Goal: Task Accomplishment & Management: Manage account settings

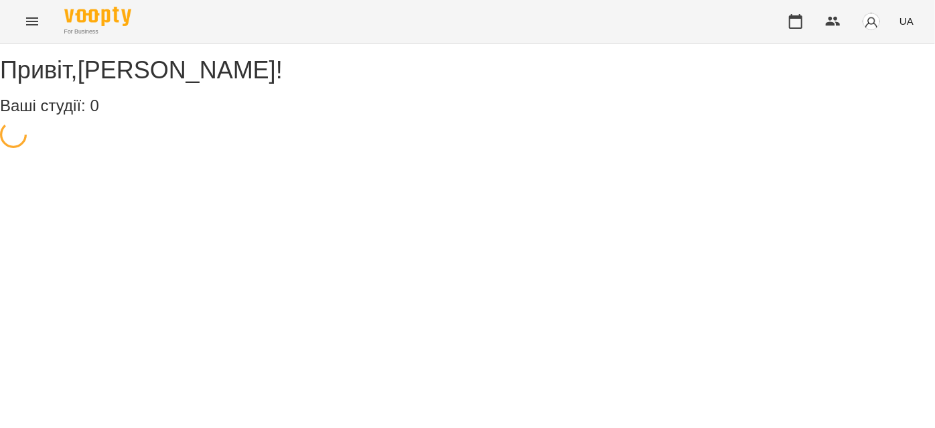
click at [25, 12] on button "Menu" at bounding box center [32, 21] width 32 height 32
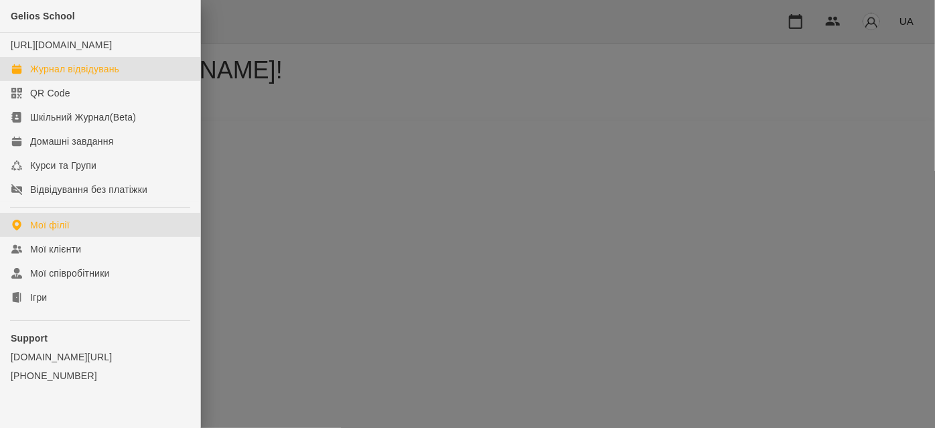
click at [49, 76] on div "Журнал відвідувань" at bounding box center [74, 68] width 89 height 13
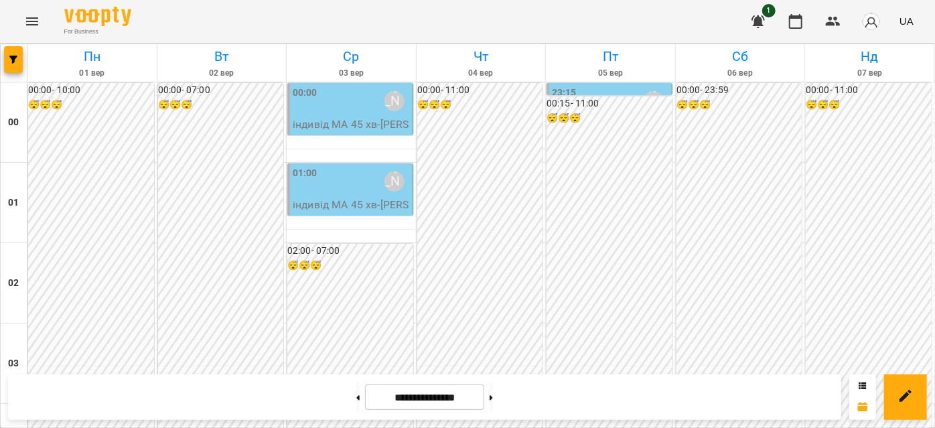
scroll to position [852, 0]
click at [356, 403] on button at bounding box center [357, 396] width 3 height 29
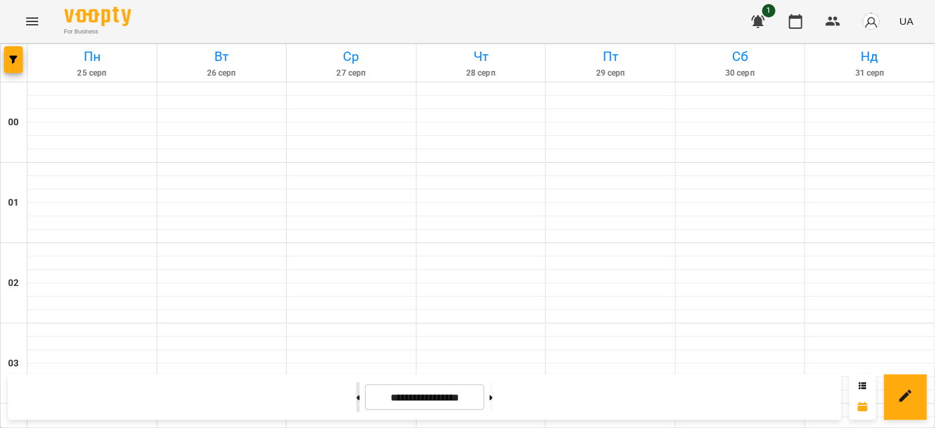
click at [356, 403] on button at bounding box center [357, 396] width 3 height 29
type input "**********"
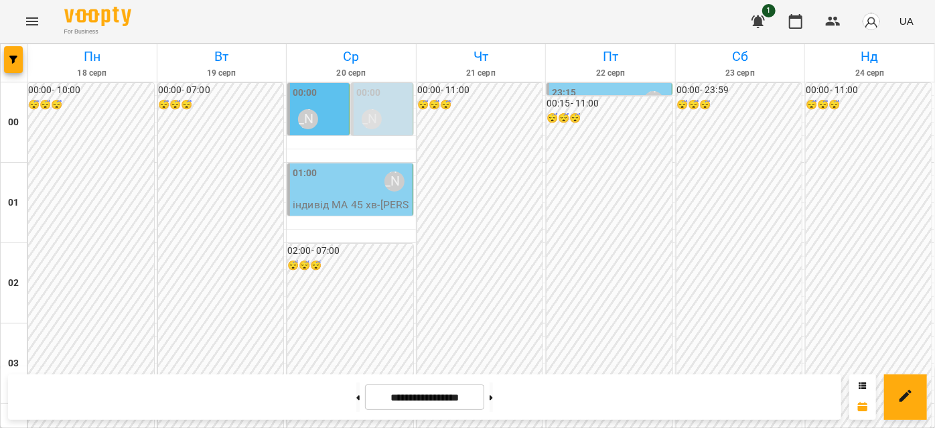
scroll to position [730, 0]
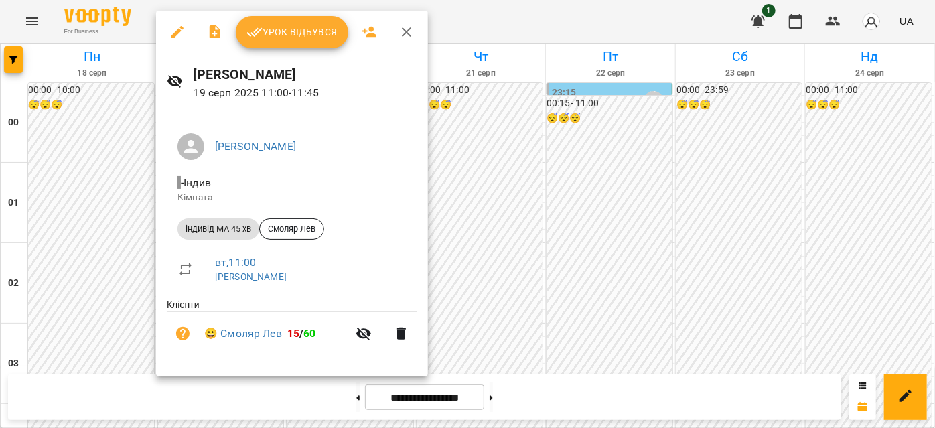
click at [324, 40] on span "Урок відбувся" at bounding box center [291, 32] width 91 height 16
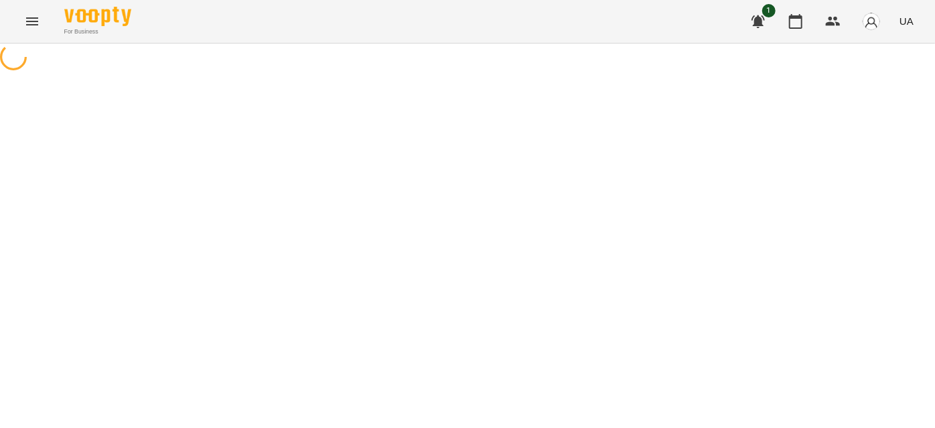
click at [27, 23] on icon "Menu" at bounding box center [32, 21] width 16 height 16
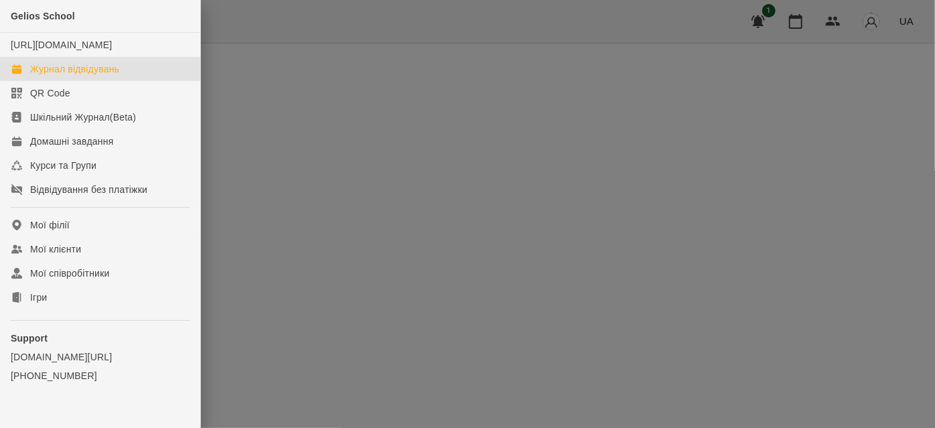
click at [55, 76] on div "Журнал відвідувань" at bounding box center [74, 68] width 89 height 13
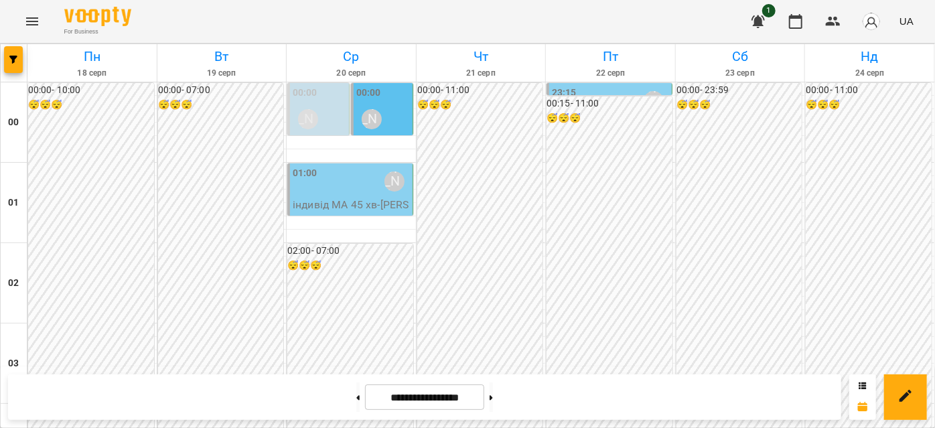
scroll to position [974, 0]
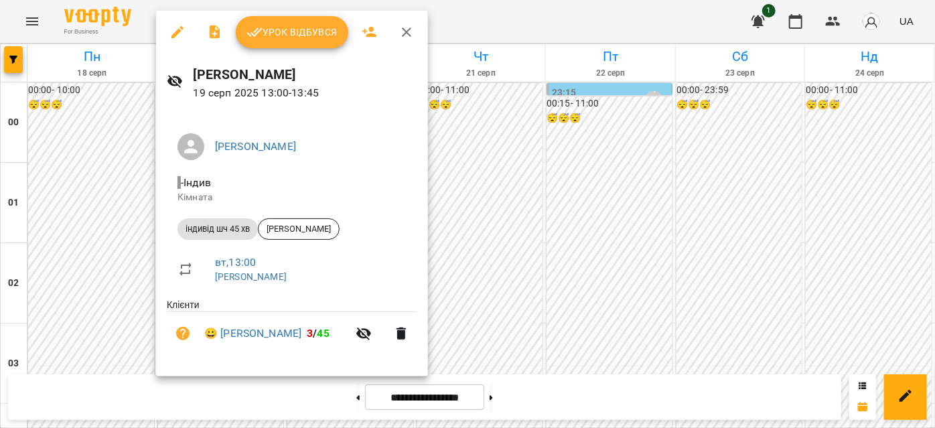
click at [288, 28] on span "Урок відбувся" at bounding box center [291, 32] width 91 height 16
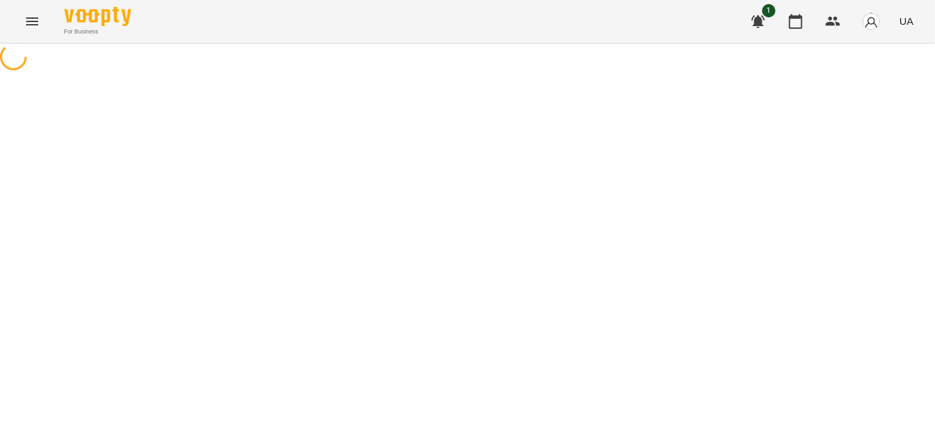
click at [31, 25] on icon "Menu" at bounding box center [32, 21] width 16 height 16
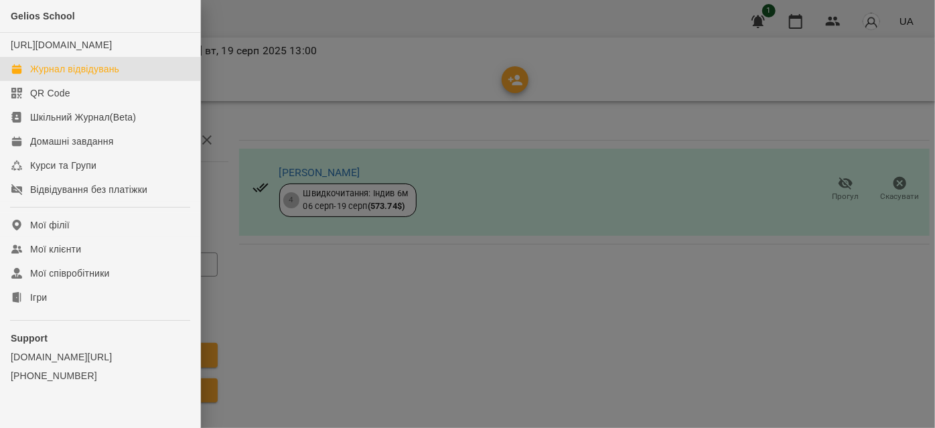
click at [60, 76] on div "Журнал відвідувань" at bounding box center [74, 68] width 89 height 13
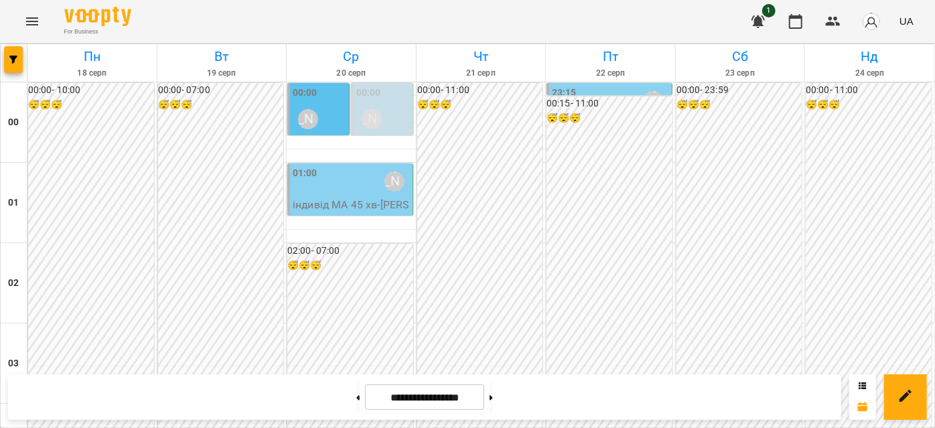
scroll to position [1035, 0]
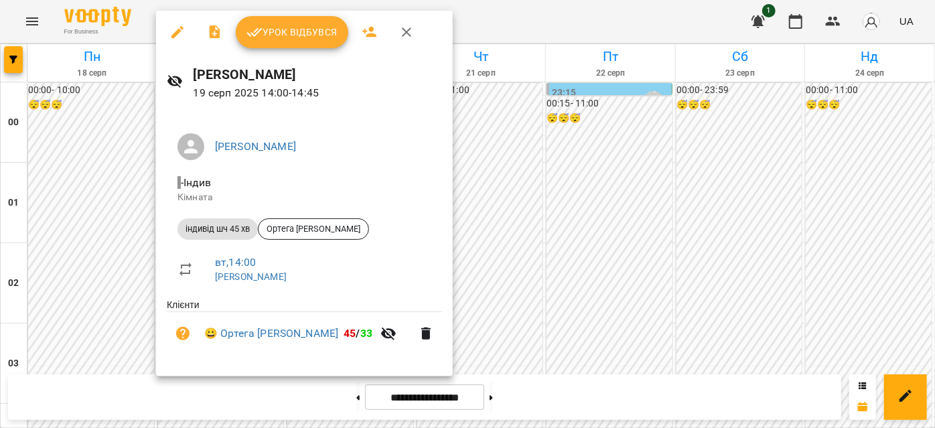
click at [398, 32] on icon "button" at bounding box center [406, 32] width 16 height 16
